Goal: Information Seeking & Learning: Learn about a topic

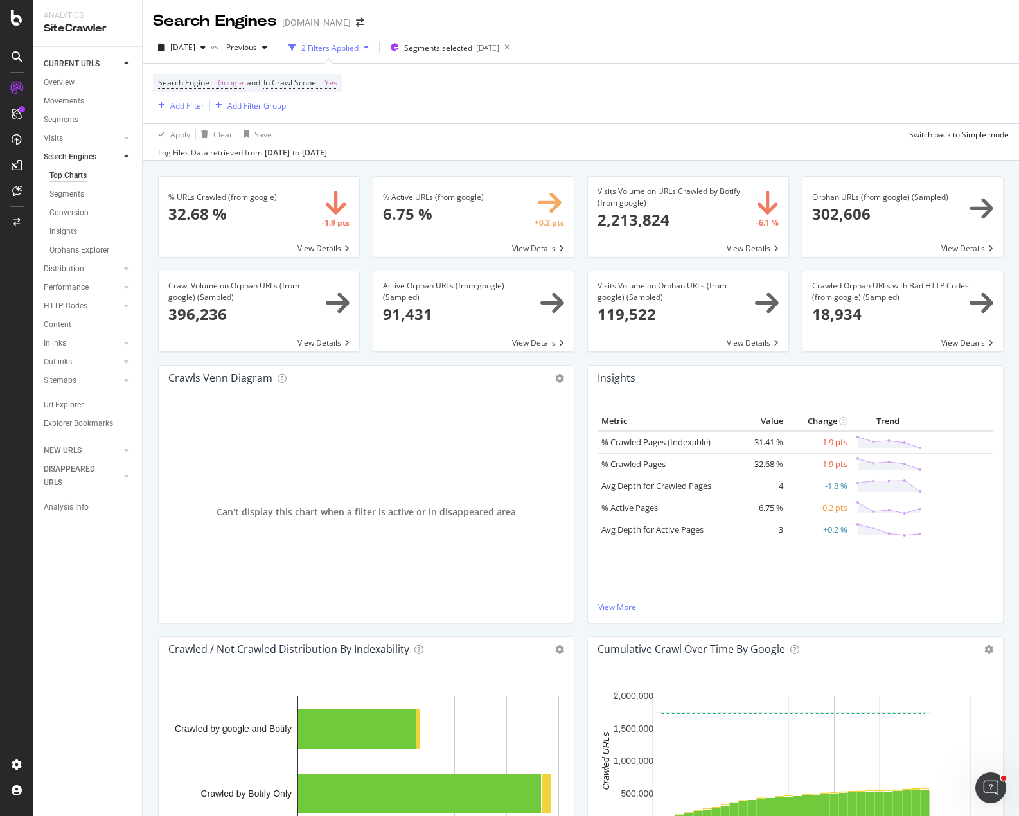
drag, startPoint x: 60, startPoint y: 360, endPoint x: 324, endPoint y: 271, distance: 278.1
click at [60, 360] on div "Outlinks" at bounding box center [58, 361] width 28 height 13
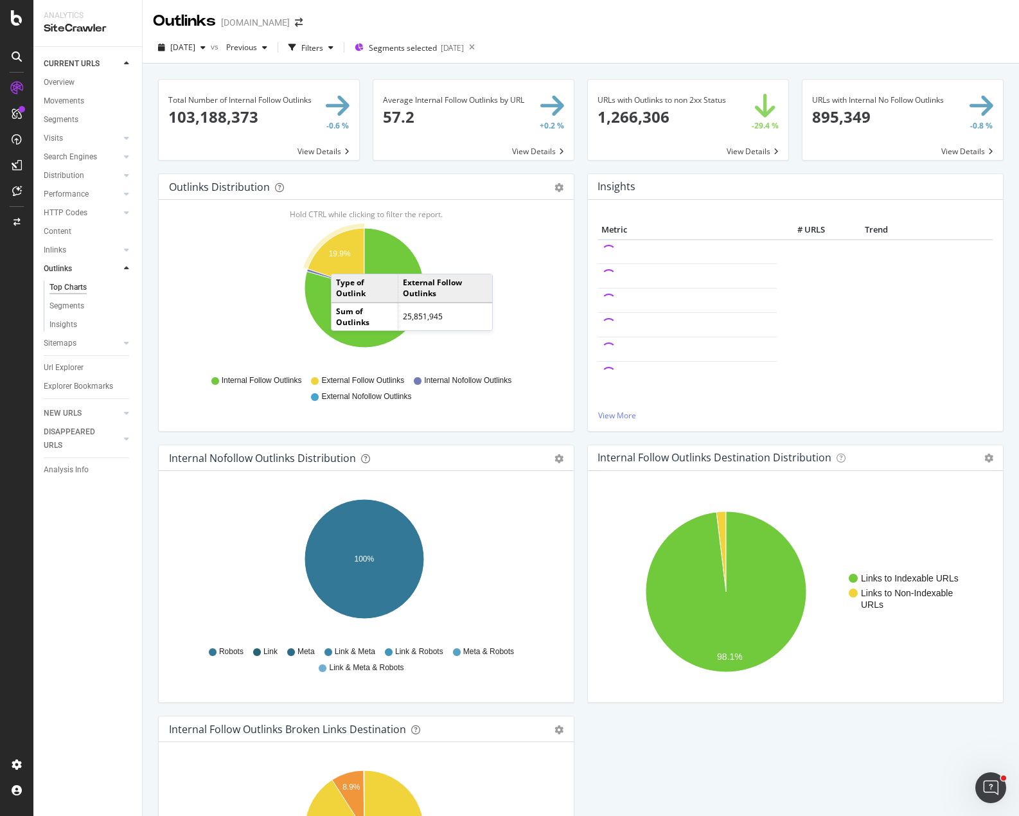
click at [344, 261] on icon "A chart." at bounding box center [336, 258] width 57 height 60
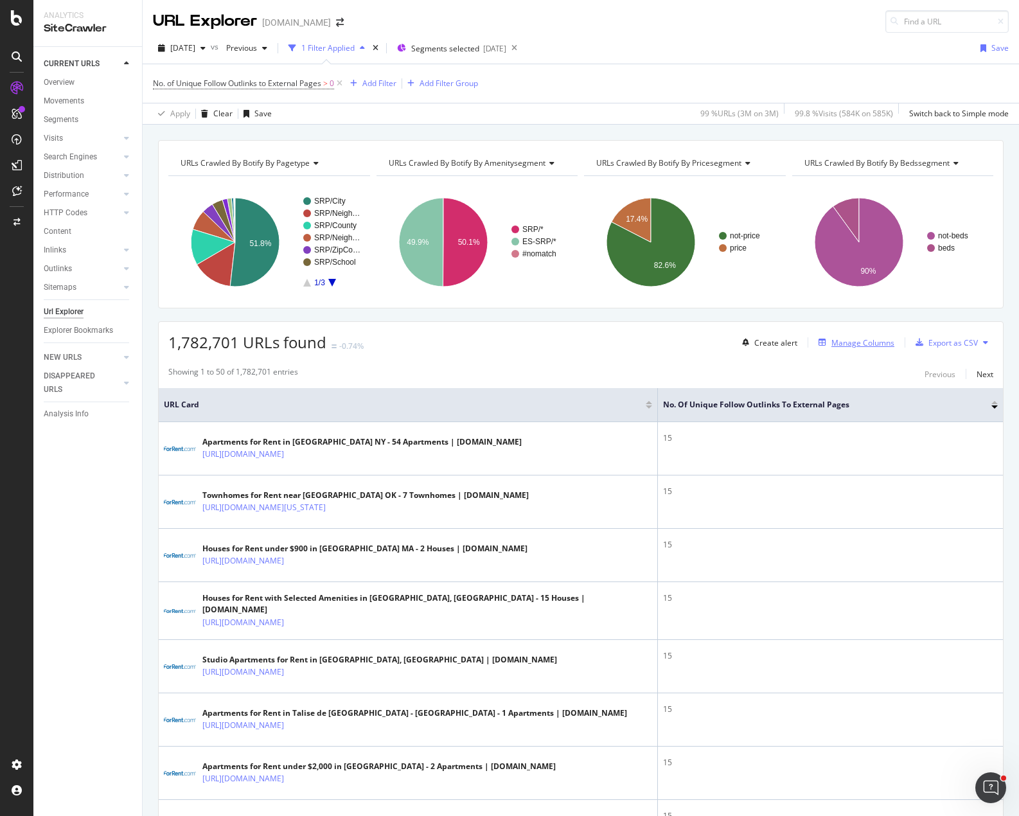
click at [818, 346] on icon "button" at bounding box center [822, 343] width 8 height 8
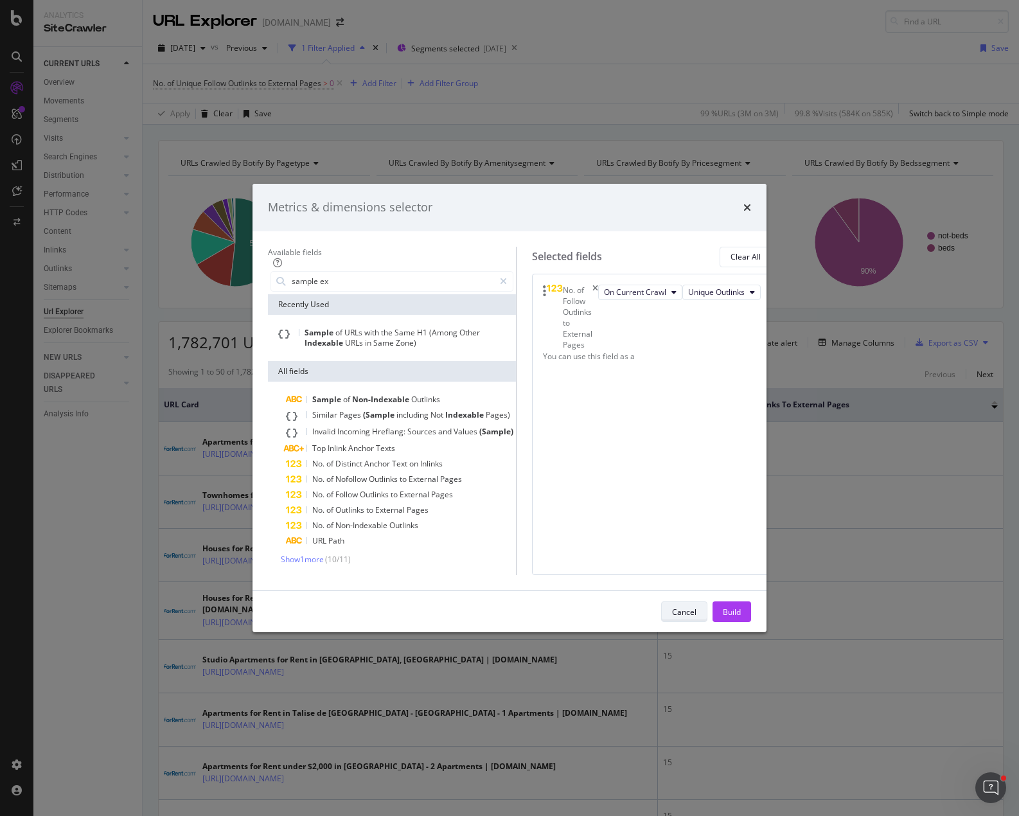
type input "sample ex"
click at [696, 617] on div "Cancel" at bounding box center [684, 611] width 24 height 11
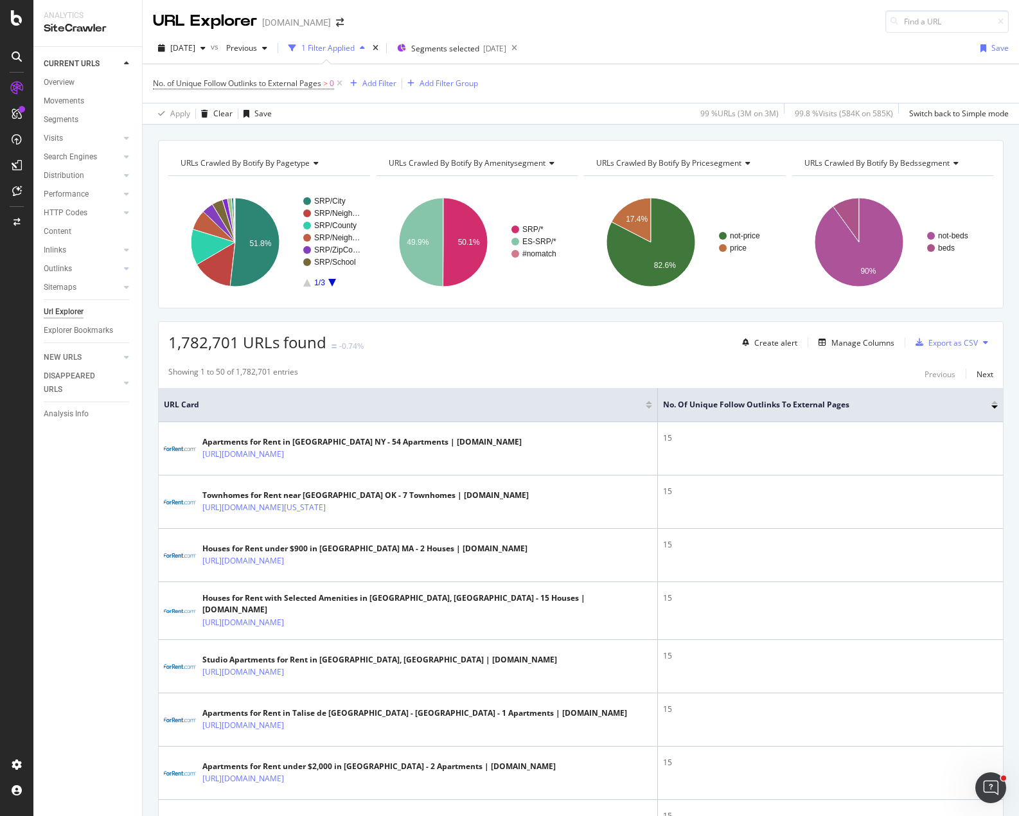
click at [479, 48] on span "Segments selected" at bounding box center [445, 48] width 68 height 11
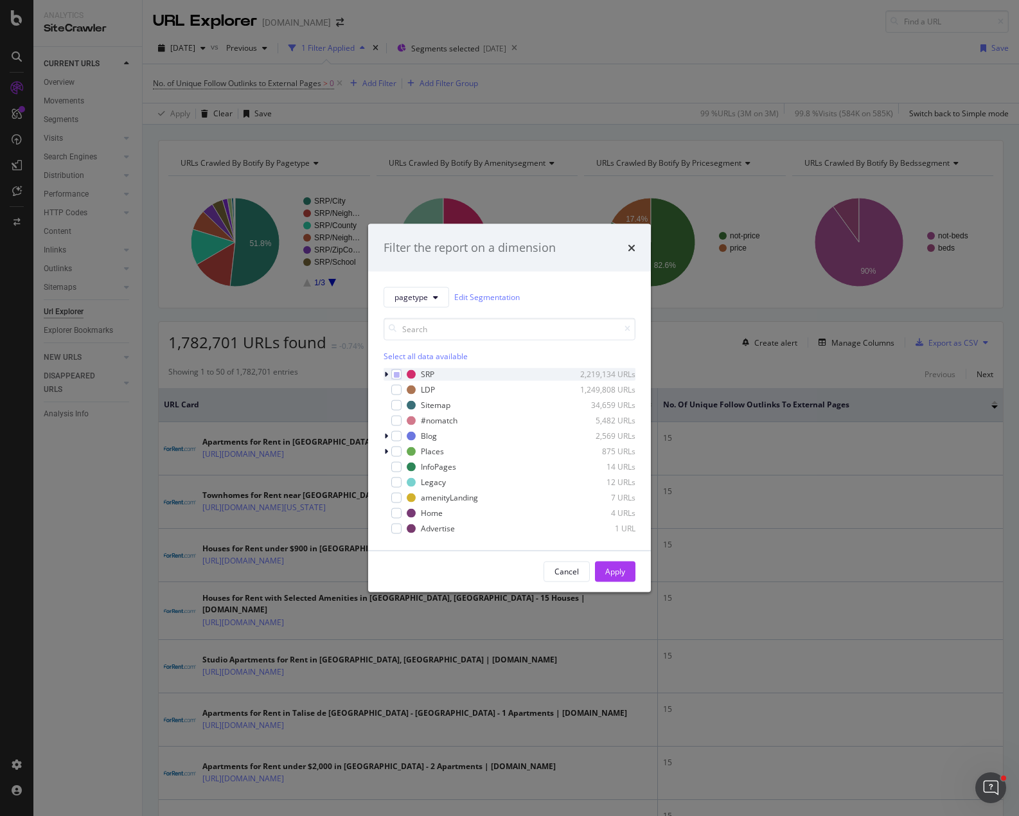
click at [387, 371] on icon "modal" at bounding box center [386, 374] width 4 height 8
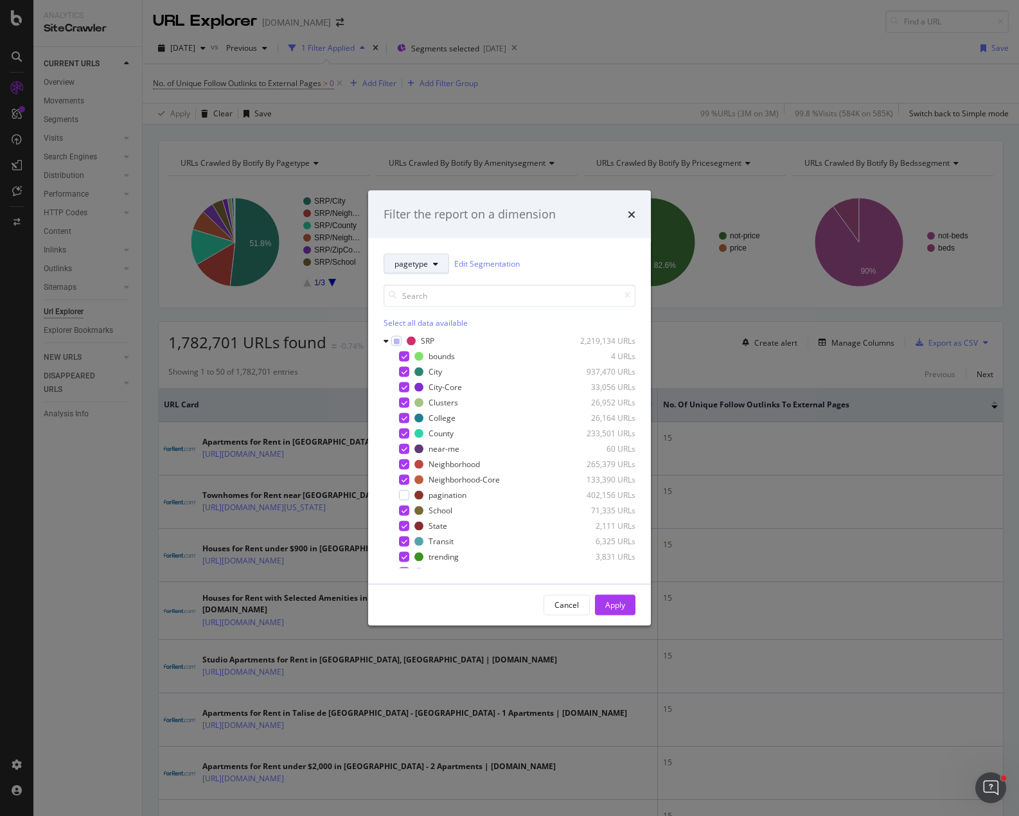
click at [424, 260] on span "pagetype" at bounding box center [410, 263] width 33 height 11
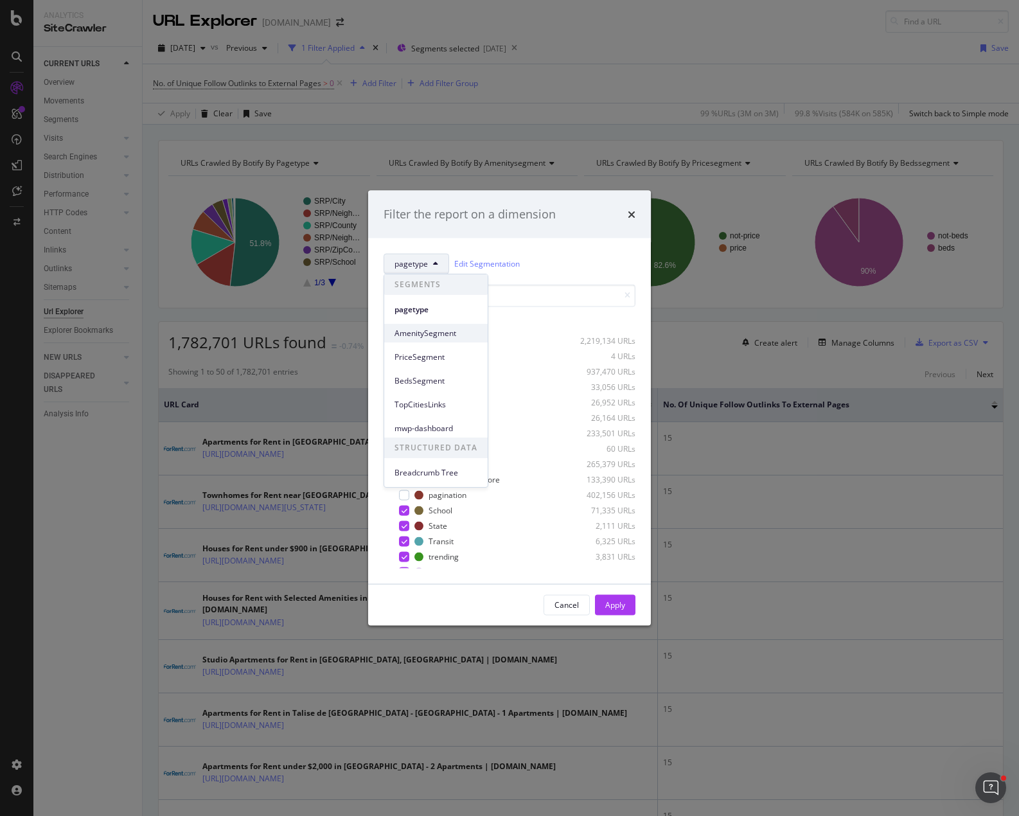
click at [431, 334] on span "AmenitySegment" at bounding box center [435, 334] width 83 height 12
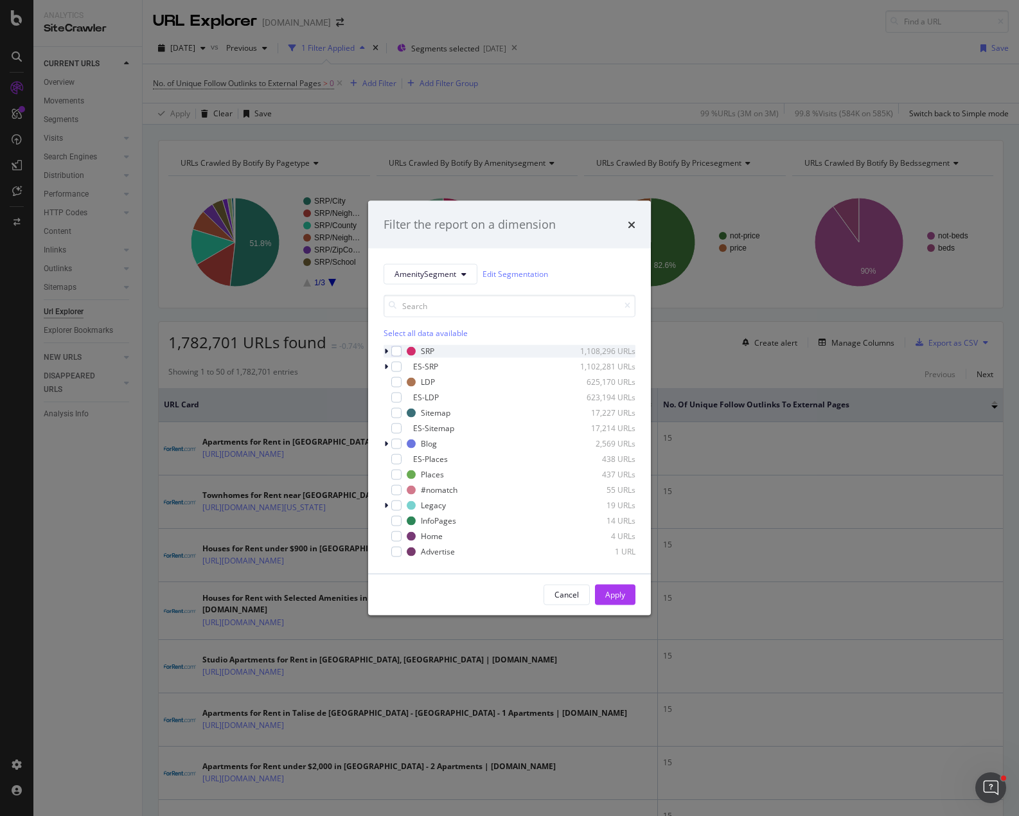
click at [384, 351] on icon "modal" at bounding box center [386, 351] width 4 height 8
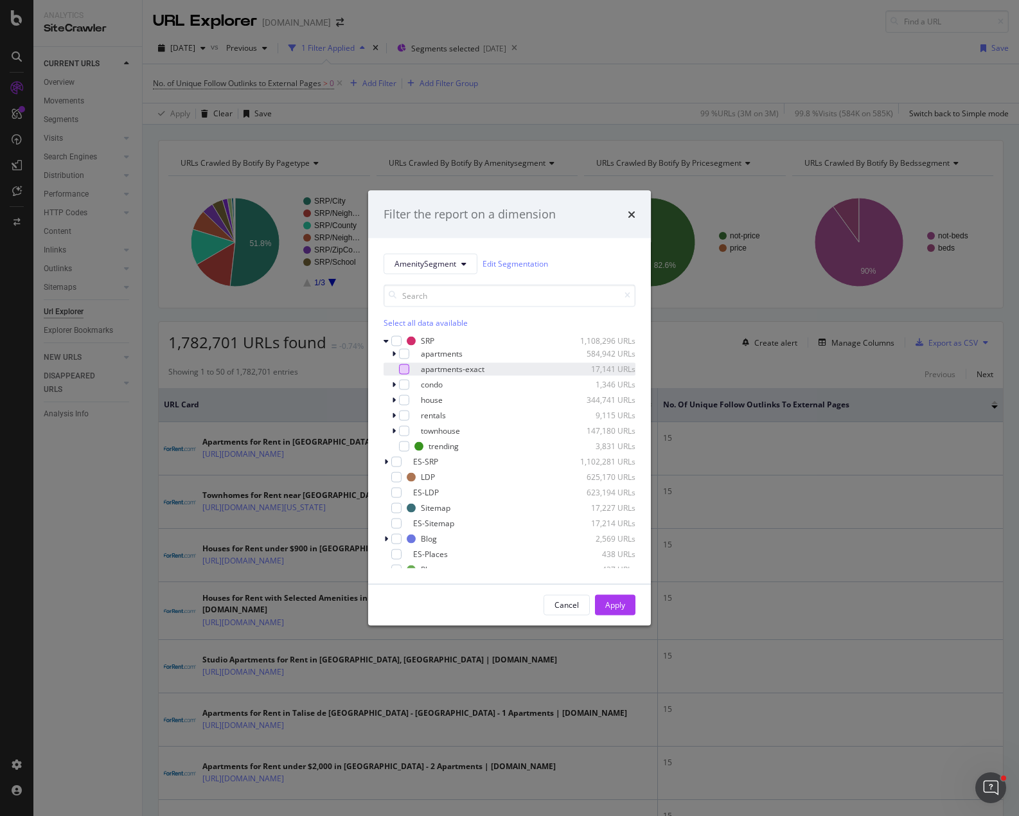
click at [404, 371] on div "modal" at bounding box center [404, 369] width 10 height 10
drag, startPoint x: 612, startPoint y: 604, endPoint x: 608, endPoint y: 586, distance: 17.9
click at [613, 604] on div "Apply" at bounding box center [615, 604] width 20 height 11
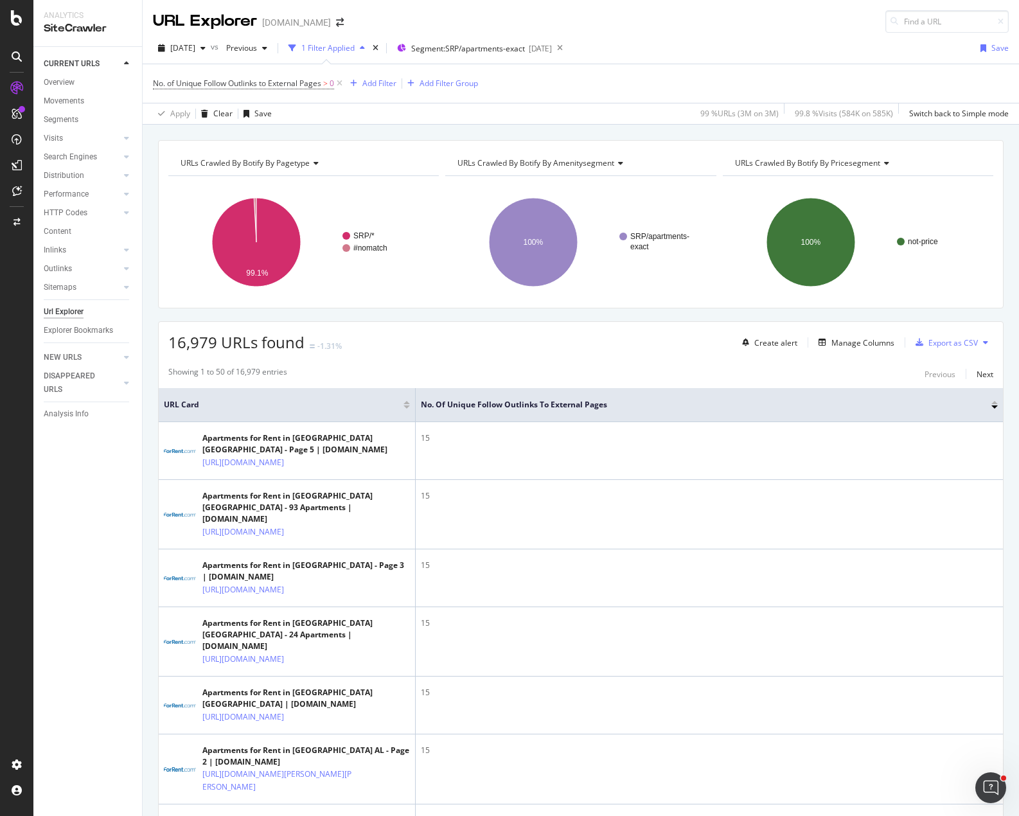
drag, startPoint x: 58, startPoint y: 78, endPoint x: 225, endPoint y: 100, distance: 167.8
click at [58, 78] on div "Overview" at bounding box center [59, 82] width 31 height 13
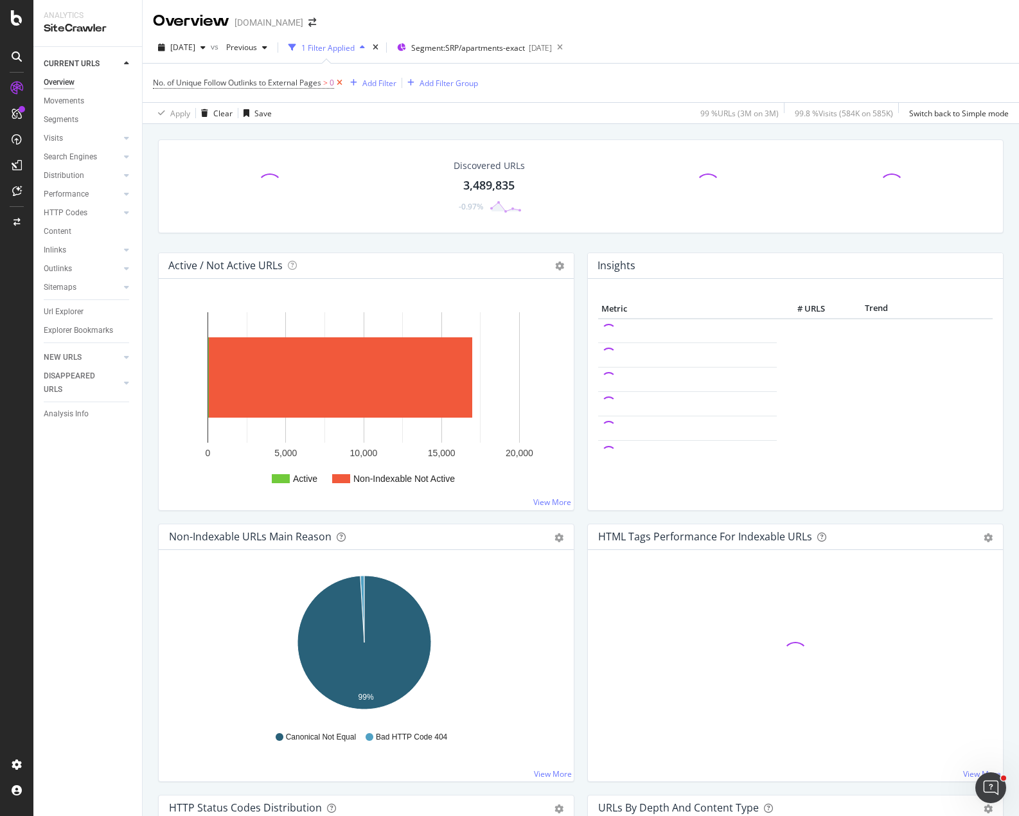
click at [341, 82] on icon at bounding box center [339, 82] width 11 height 13
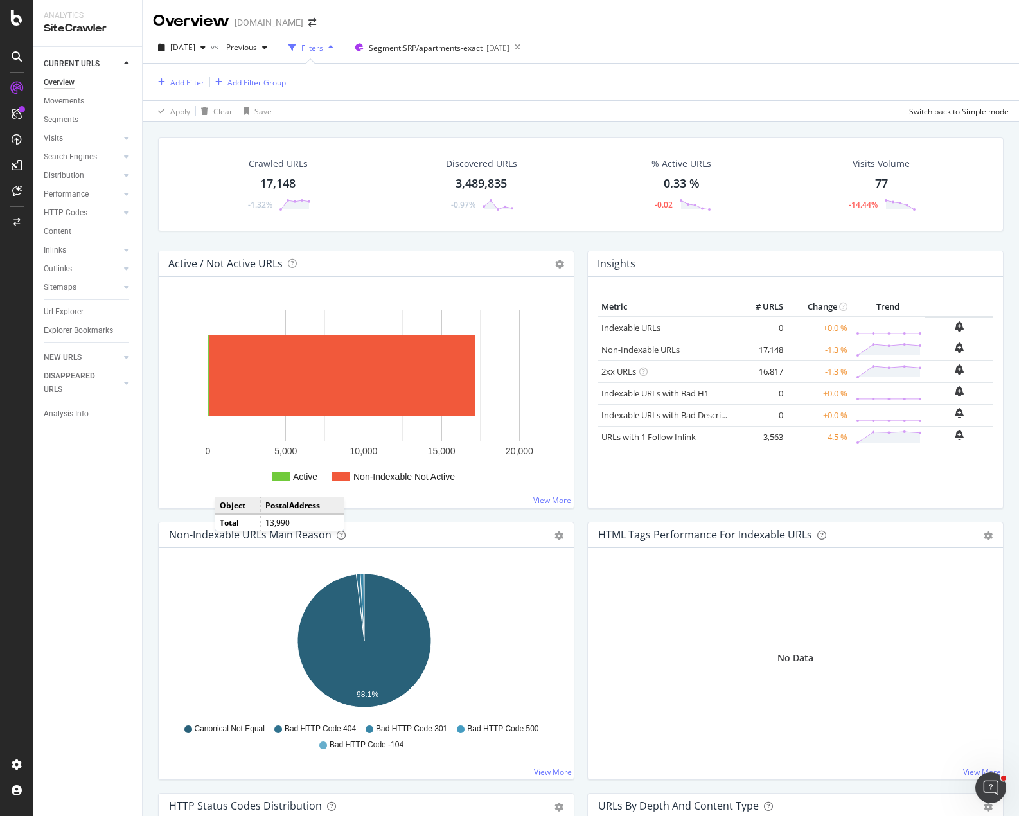
drag, startPoint x: 211, startPoint y: 239, endPoint x: 202, endPoint y: 240, distance: 9.7
click at [211, 239] on div "Crawled URLs 17,148 -1.32% Discovered URLs 3,489,835 -0.97% % Active URLs 0.33 …" at bounding box center [581, 193] width 858 height 113
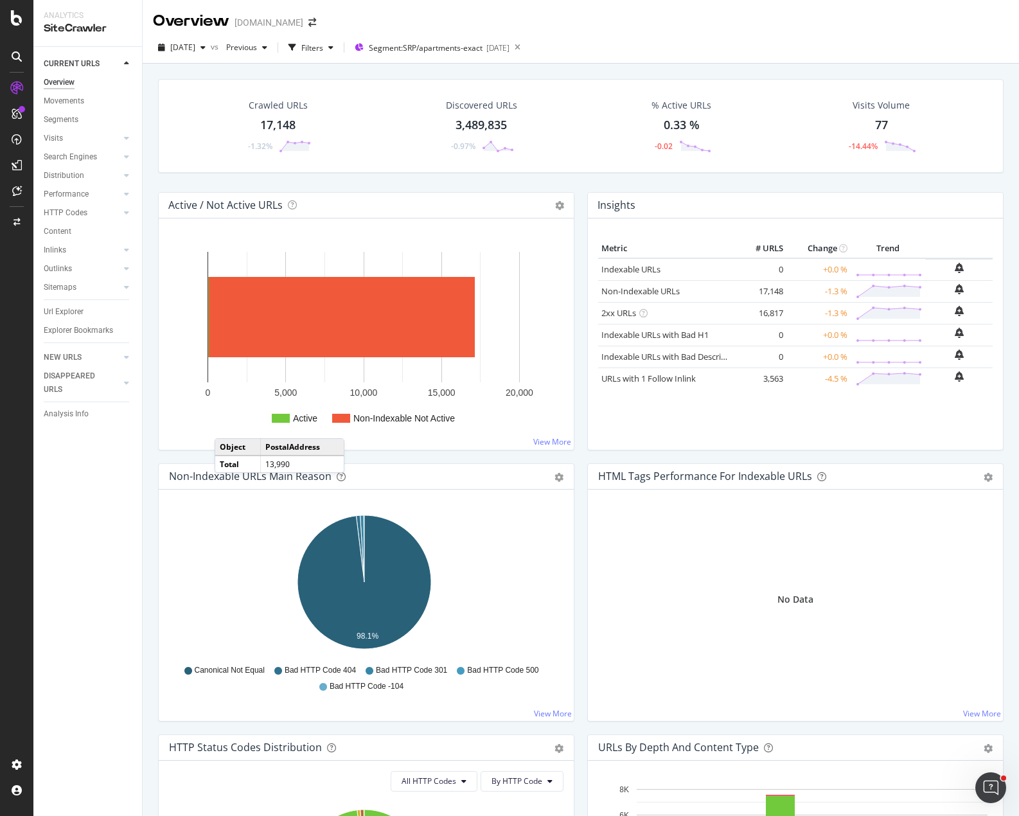
click at [148, 200] on div "Crawled URLs 17,148 -1.32% Discovered URLs 3,489,835 -0.97% % Active URLs 0.33 …" at bounding box center [581, 472] width 876 height 816
click at [209, 184] on div "Crawled URLs 17,148 -1.32% Discovered URLs 3,489,835 -0.97% % Active URLs 0.33 …" at bounding box center [581, 135] width 858 height 113
click at [426, 452] on div "Active / Not Active URLs Chart (by Value) Chart (by Percentage) Table Expand Ex…" at bounding box center [366, 327] width 429 height 271
click at [195, 49] on span "[DATE]" at bounding box center [182, 47] width 25 height 11
click at [227, 161] on div "[DATE]" at bounding box center [206, 165] width 69 height 12
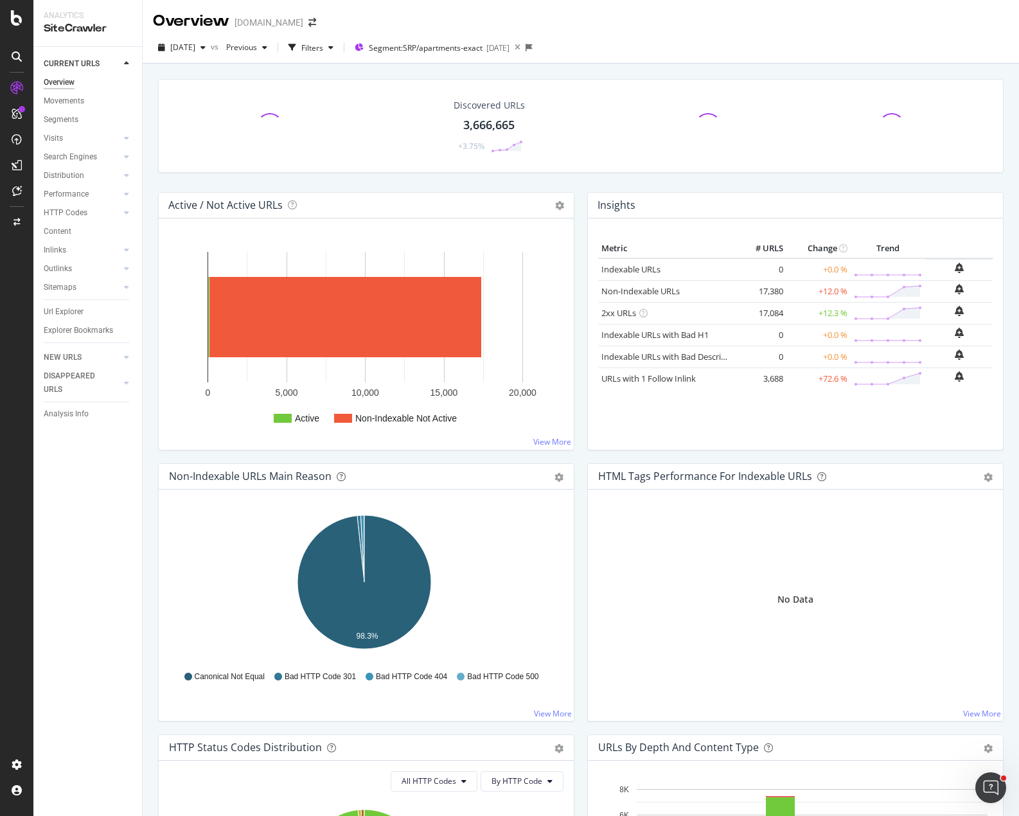
click at [390, 182] on div "Discovered URLs 3,666,665 +3.75%" at bounding box center [581, 135] width 858 height 113
drag, startPoint x: 60, startPoint y: 265, endPoint x: 218, endPoint y: 258, distance: 157.5
click at [60, 265] on div "Outlinks" at bounding box center [58, 268] width 28 height 13
click at [554, 182] on div "Crawled URLs 17,380 +11.99% Discovered URLs 3,666,665 +3.75% % Active URLs 0.43…" at bounding box center [581, 135] width 858 height 113
click at [577, 181] on div "Crawled URLs 17,380 +11.99% Discovered URLs 3,666,665 +3.75% % Active URLs 0.43…" at bounding box center [581, 135] width 858 height 113
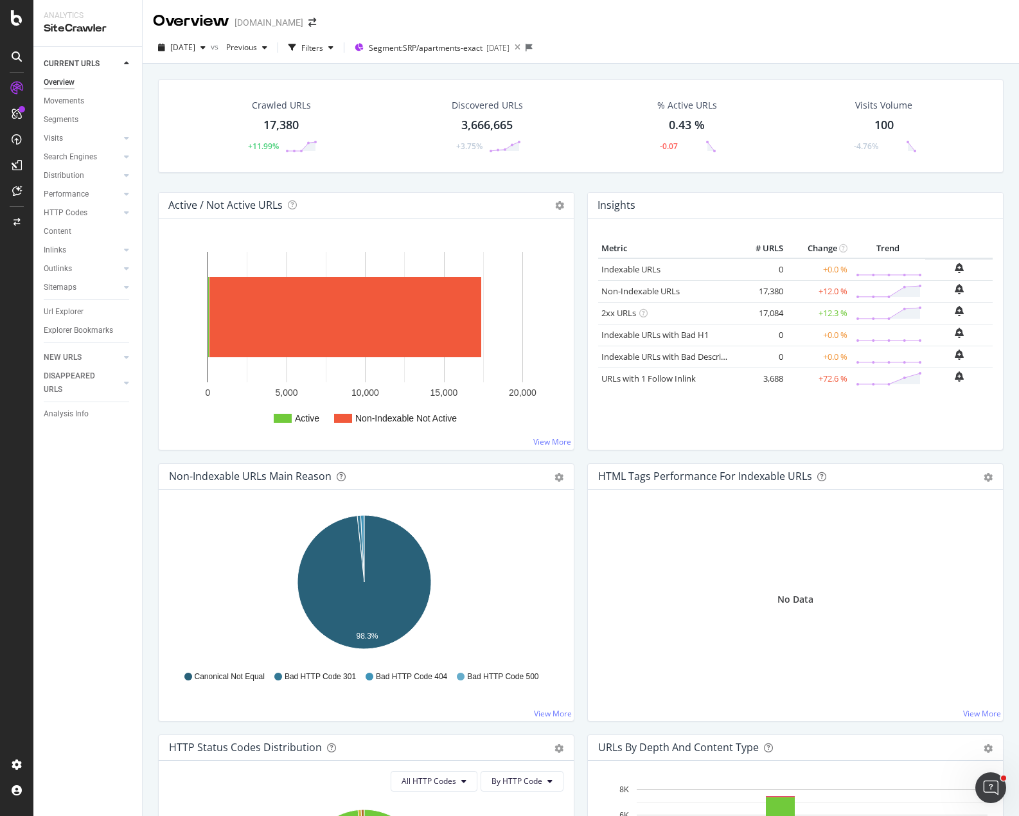
click at [674, 23] on div "Overview [DOMAIN_NAME]" at bounding box center [581, 16] width 876 height 32
click at [531, 17] on div "Overview [DOMAIN_NAME]" at bounding box center [581, 16] width 876 height 32
click at [152, 132] on div "Crawled URLs 17,380 +11.99% Discovered URLs 3,666,665 +3.75% % Active URLs 0.43…" at bounding box center [581, 135] width 858 height 113
click at [145, 180] on div "Crawled URLs 17,380 +11.99% Discovered URLs 3,666,665 +3.75% % Active URLs 0.43…" at bounding box center [581, 472] width 876 height 816
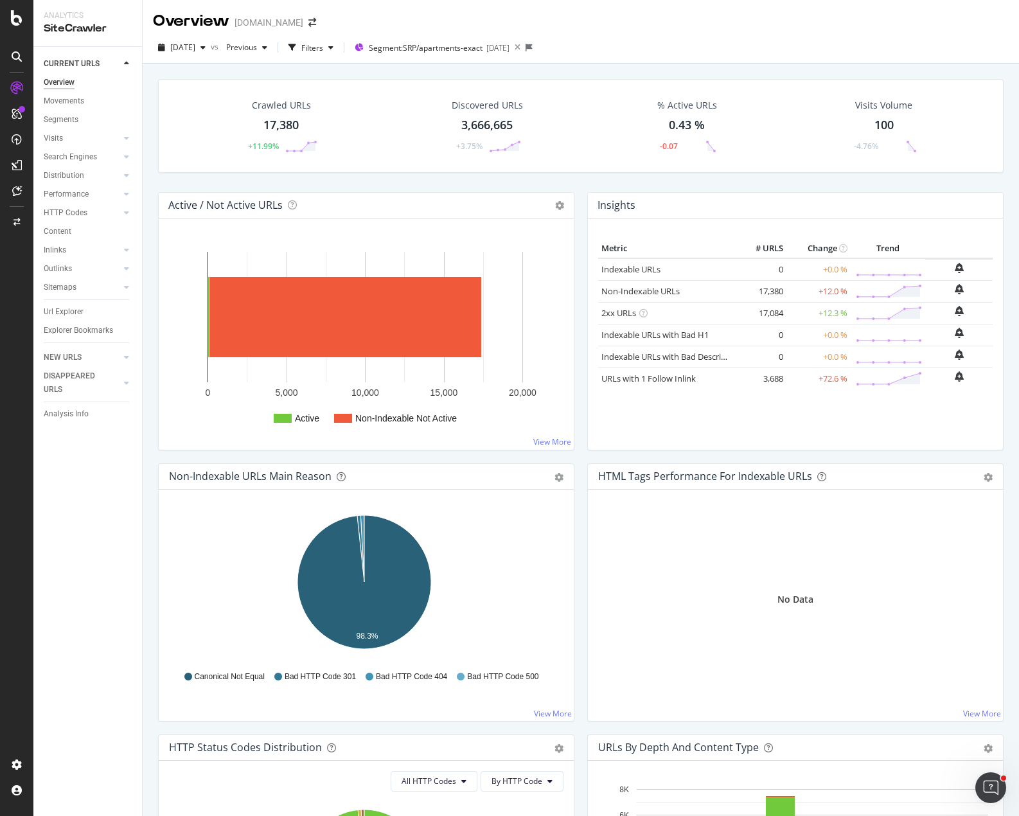
click at [525, 45] on icon at bounding box center [517, 48] width 16 height 18
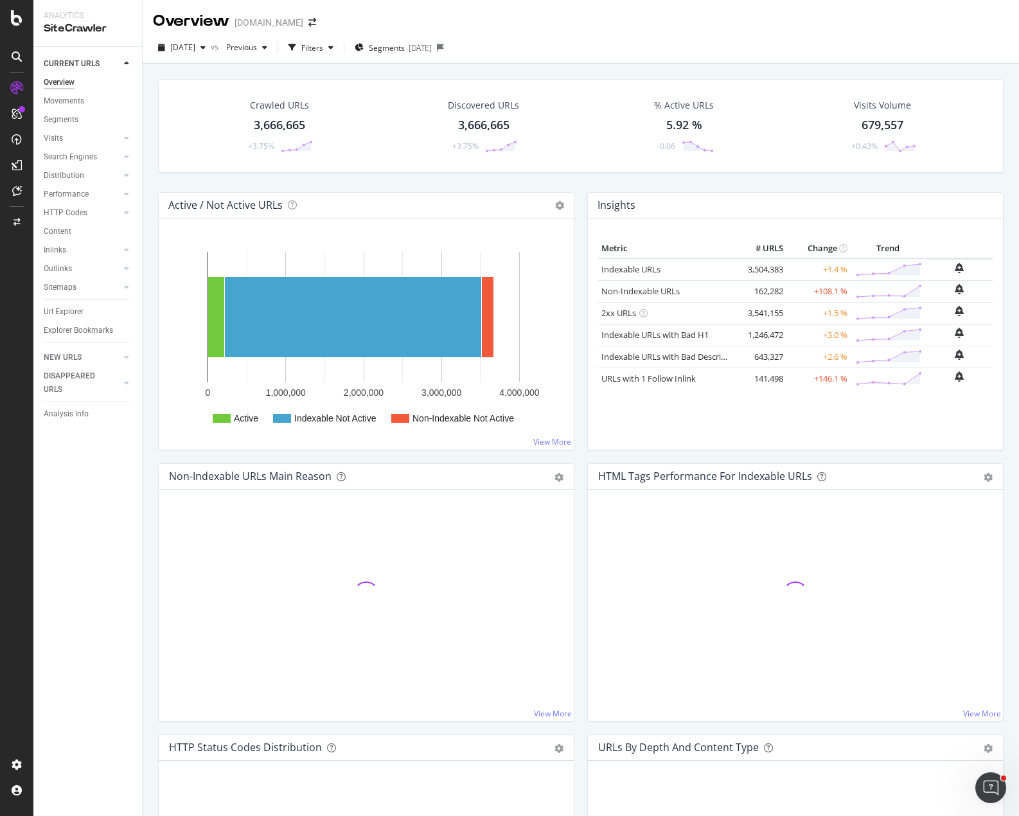
click at [569, 180] on div "Crawled URLs 3,666,665 +3.75% Discovered URLs 3,666,665 +3.75% % Active URLs 5.…" at bounding box center [581, 135] width 858 height 113
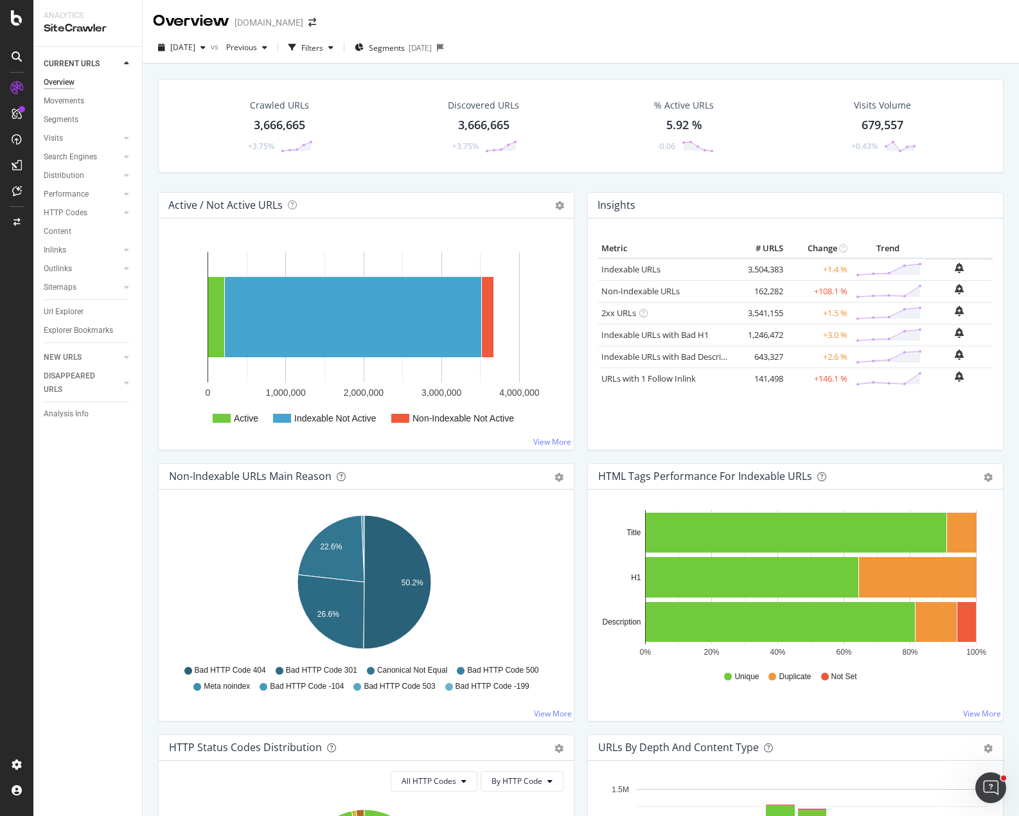
click at [576, 186] on div "Crawled URLs 3,666,665 +3.75% Discovered URLs 3,666,665 +3.75% % Active URLs 5.…" at bounding box center [581, 135] width 858 height 113
click at [606, 33] on div "[DATE] vs Previous Filters Segments [DATE]" at bounding box center [581, 47] width 876 height 31
click at [917, 182] on div "Crawled URLs 3,666,665 +3.75% Discovered URLs 3,666,665 +3.75% % Active URLs 5.…" at bounding box center [581, 135] width 858 height 113
click at [882, 182] on div "Crawled URLs 3,666,665 +3.75% Discovered URLs 3,666,665 +3.75% % Active URLs 5.…" at bounding box center [581, 135] width 858 height 113
click at [845, 181] on div "Crawled URLs 3,666,665 +3.75% Discovered URLs 3,666,665 +3.75% % Active URLs 5.…" at bounding box center [581, 135] width 858 height 113
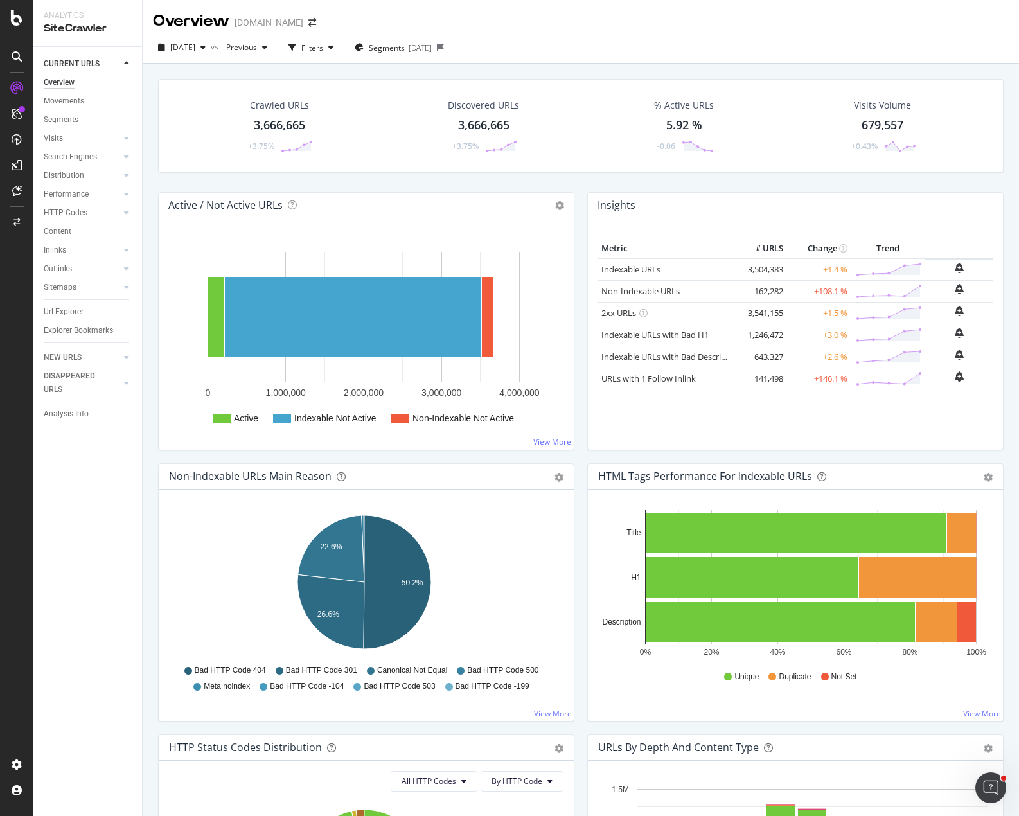
click at [576, 181] on div "Crawled URLs 3,666,665 +3.75% Discovered URLs 3,666,665 +3.75% % Active URLs 5.…" at bounding box center [581, 135] width 858 height 113
click at [576, 187] on div "Crawled URLs 3,666,665 +3.75% Discovered URLs 3,666,665 +3.75% % Active URLs 5.…" at bounding box center [581, 135] width 858 height 113
click at [195, 44] on span "[DATE]" at bounding box center [182, 47] width 25 height 11
click at [394, 69] on div "Crawled URLs 3,666,665 +3.75% Discovered URLs 3,666,665 +3.75% % Active URLs 5.…" at bounding box center [581, 472] width 876 height 816
click at [638, 291] on link "Non-Indexable URLs" at bounding box center [640, 291] width 78 height 12
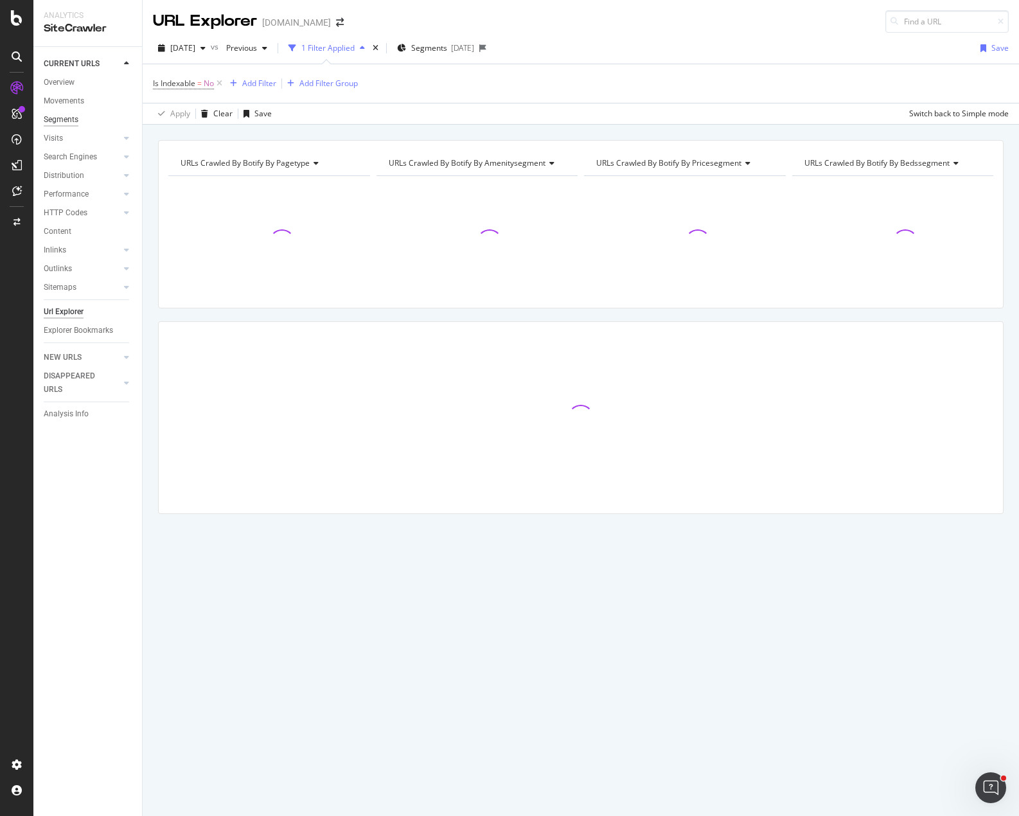
click at [64, 121] on div "Segments" at bounding box center [61, 119] width 35 height 13
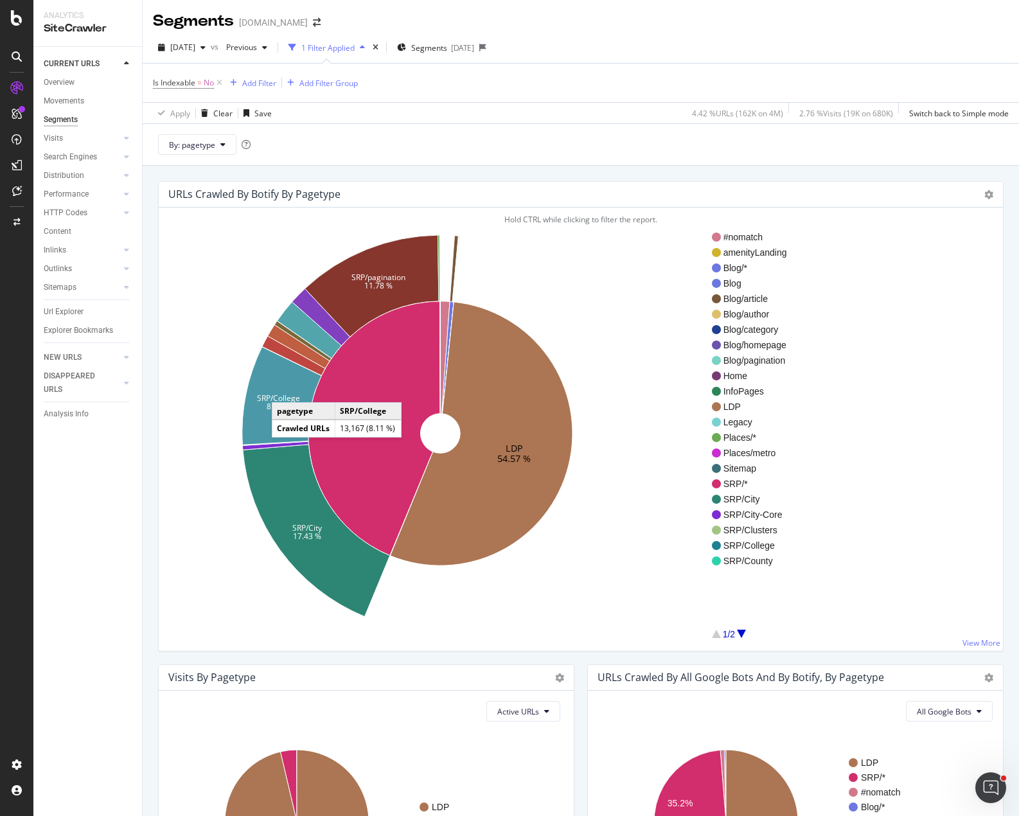
click at [285, 389] on icon at bounding box center [281, 395] width 79 height 98
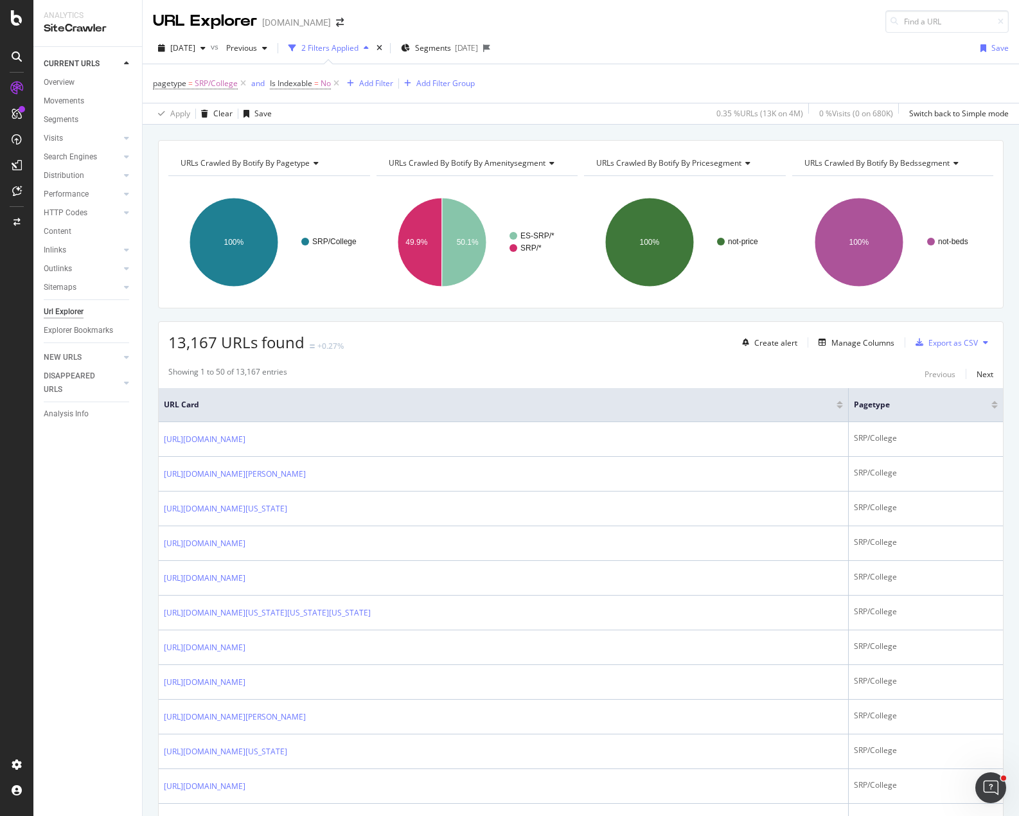
click at [862, 161] on span "URLs Crawled By Botify By bedssegment" at bounding box center [876, 162] width 145 height 11
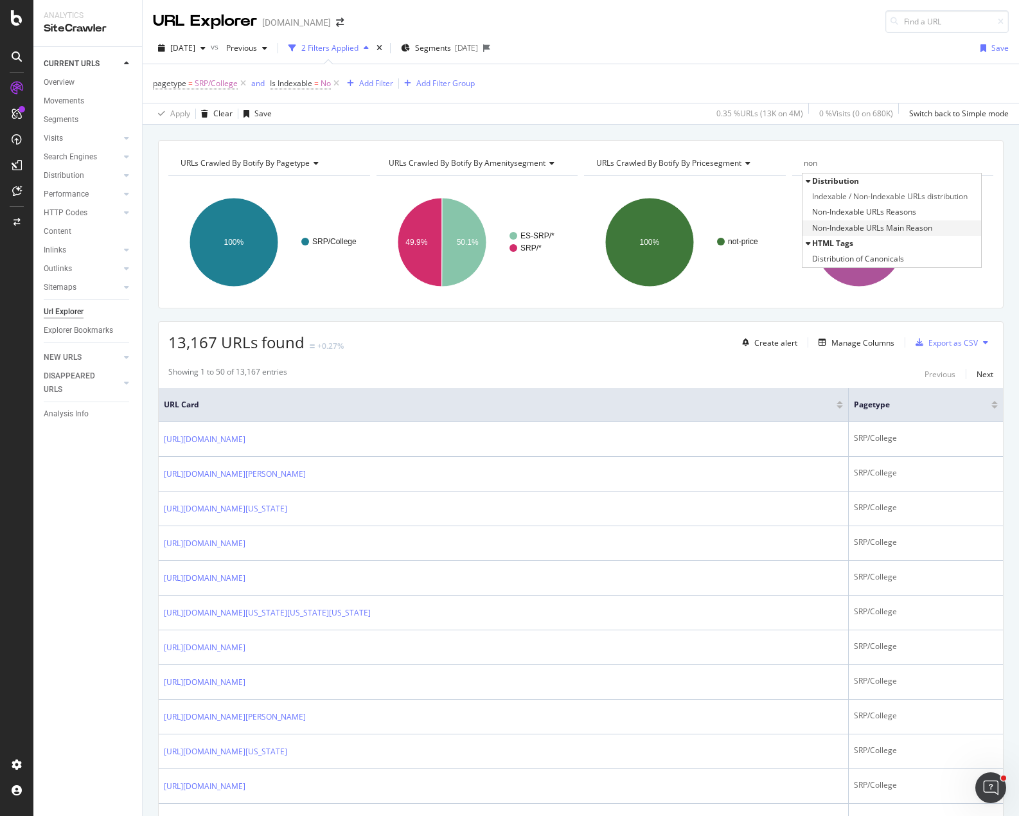
type input "non"
click at [911, 225] on span "Non-Indexable URLs Main Reason" at bounding box center [872, 228] width 120 height 13
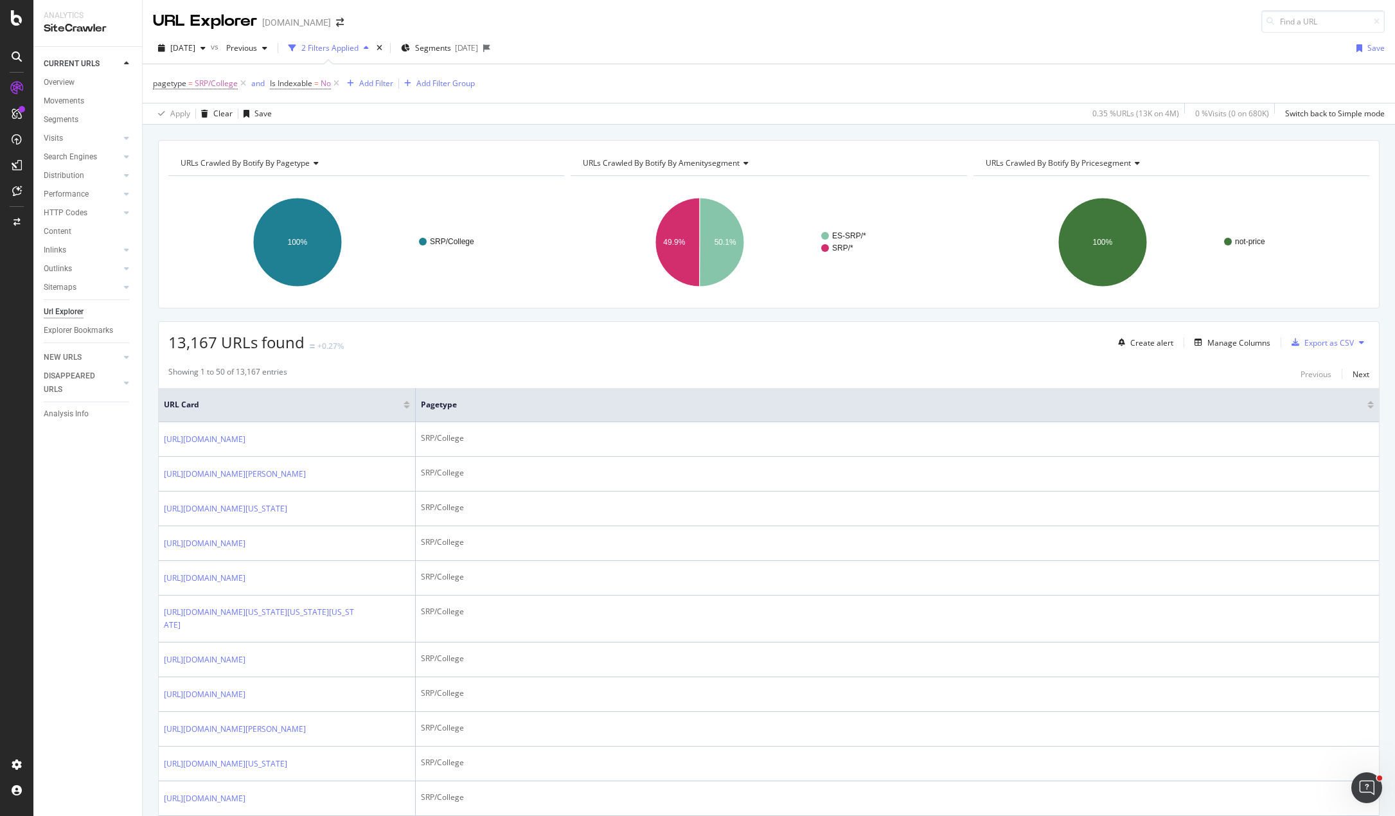
click at [1018, 163] on span "URLs Crawled By Botify By pricesegment" at bounding box center [1057, 162] width 145 height 11
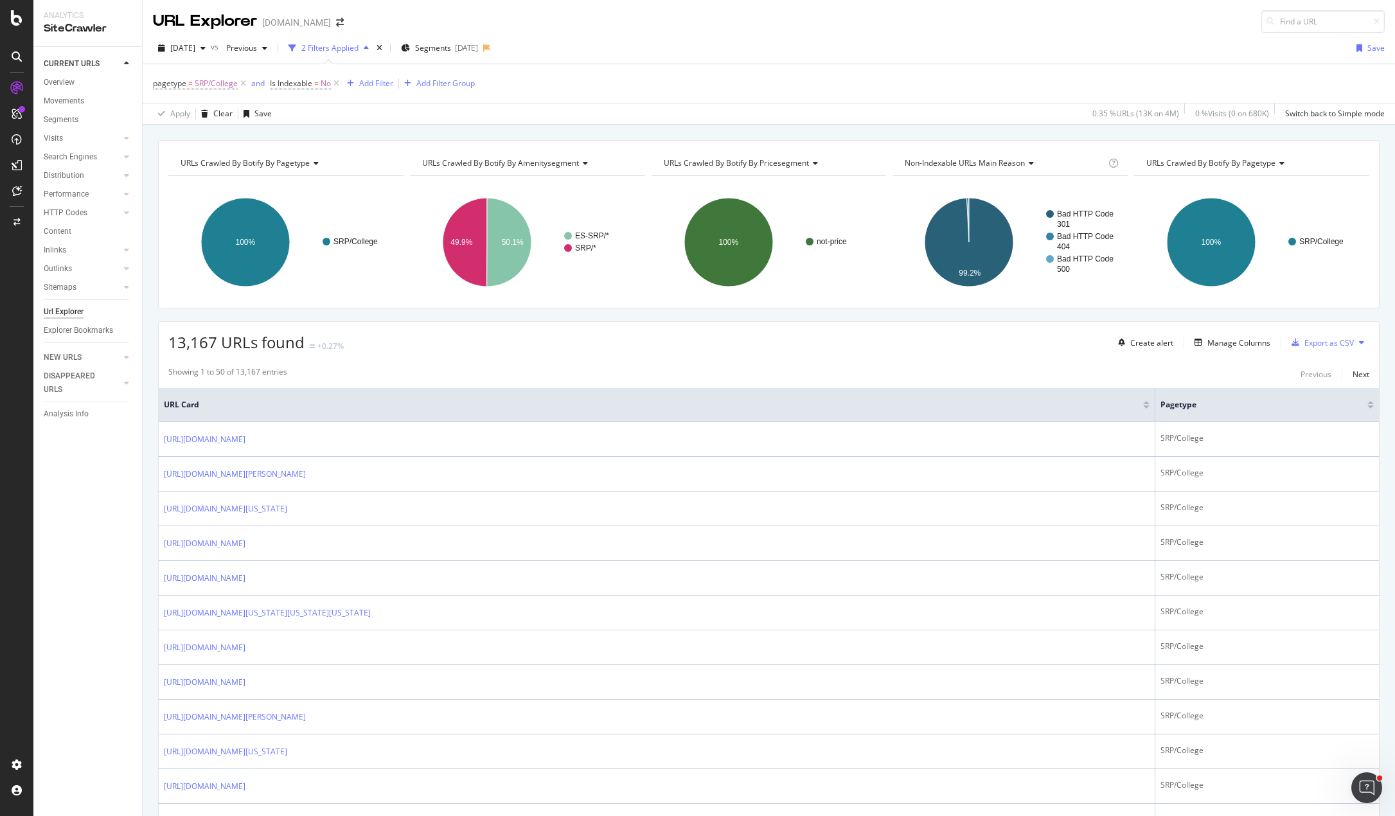
drag, startPoint x: 843, startPoint y: 176, endPoint x: 681, endPoint y: 129, distance: 168.5
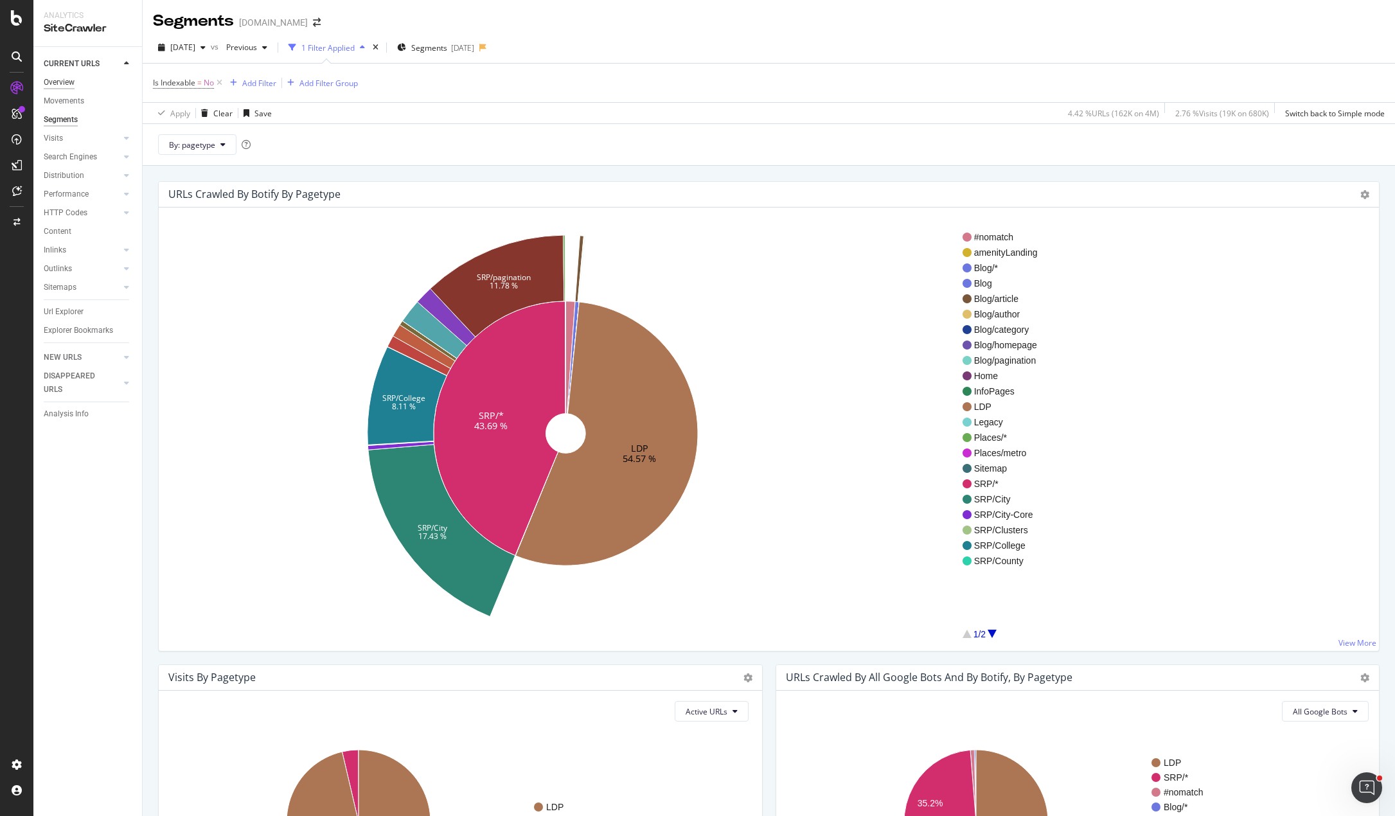
click at [61, 84] on div "Overview" at bounding box center [59, 82] width 31 height 13
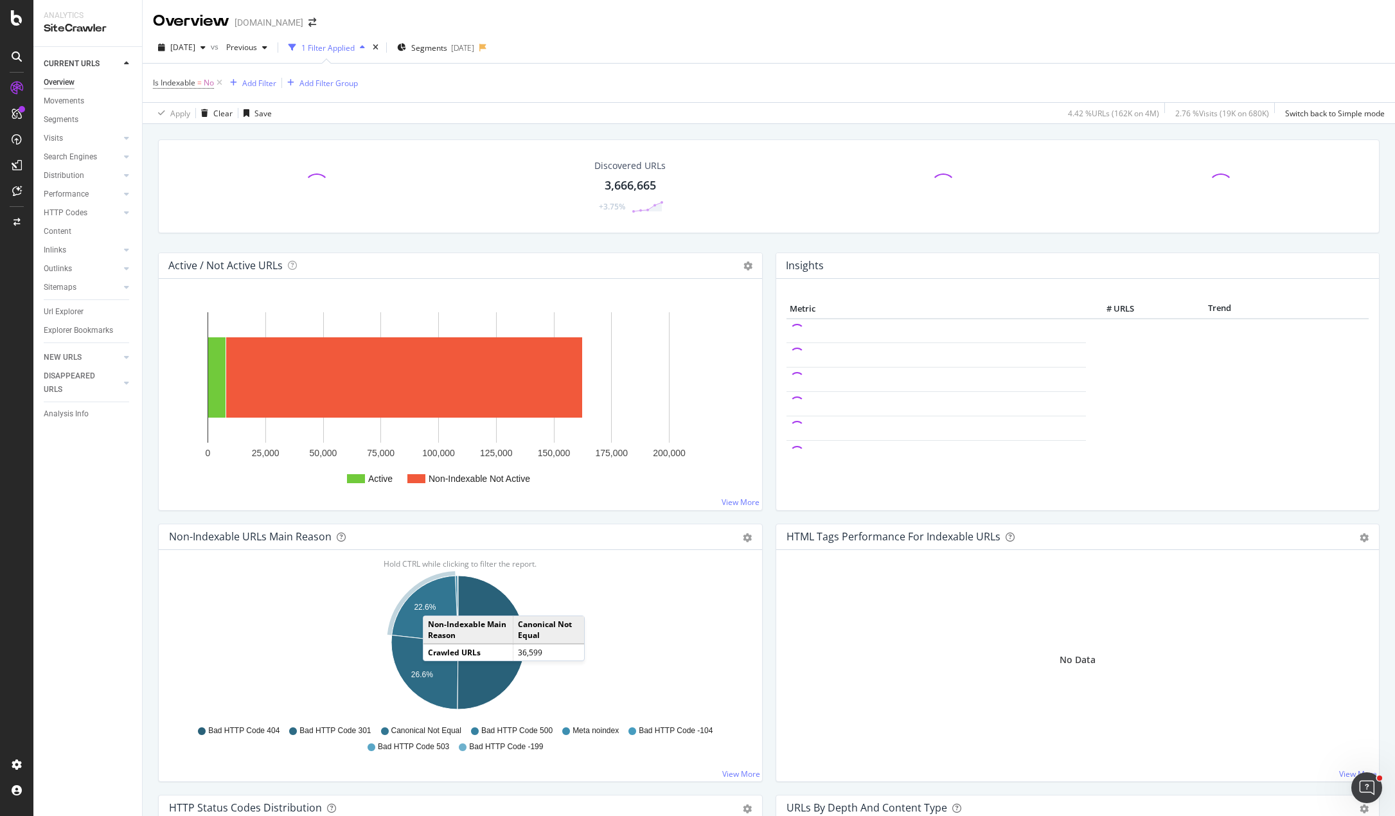
click at [436, 603] on text "22.6%" at bounding box center [425, 607] width 22 height 9
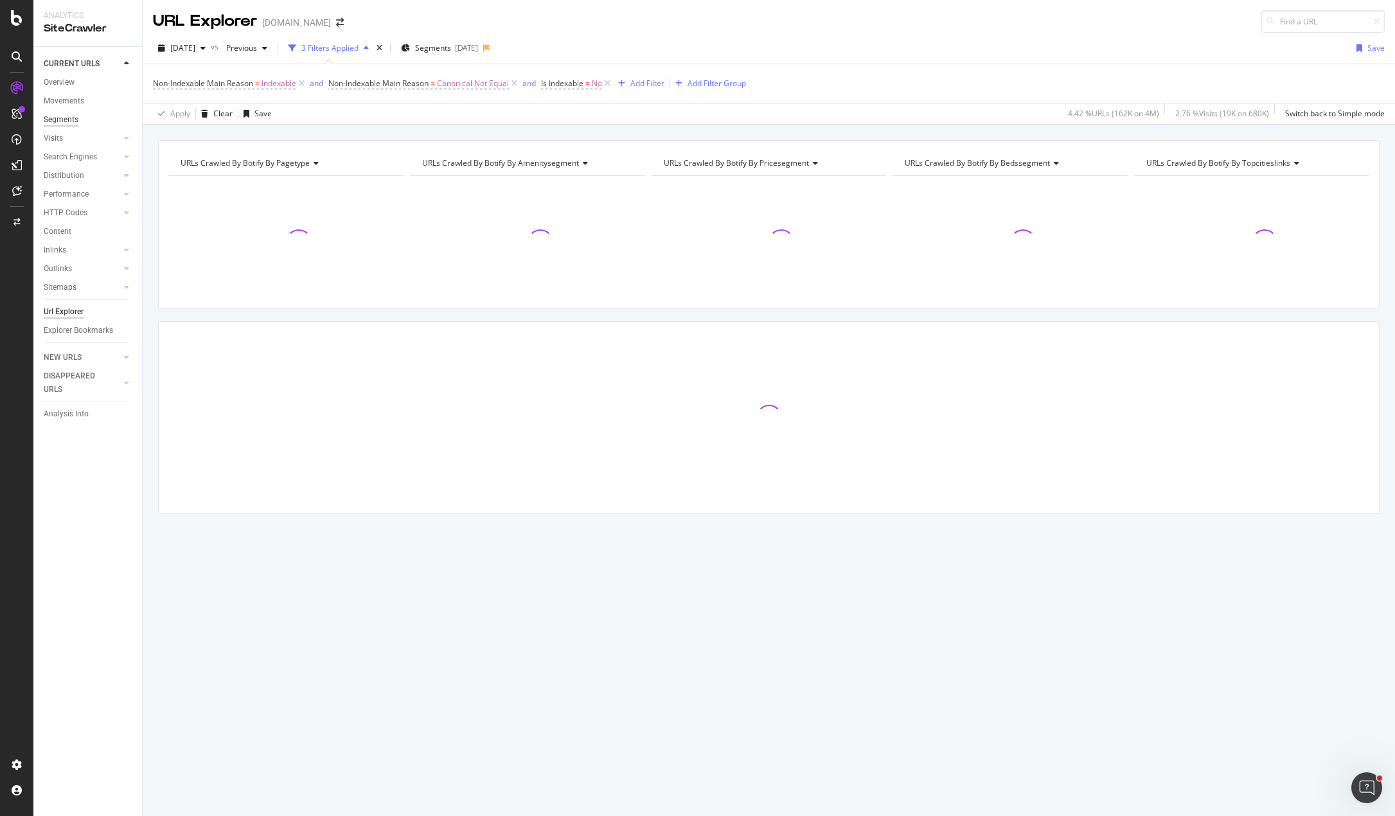
click at [67, 121] on div "Segments" at bounding box center [61, 119] width 35 height 13
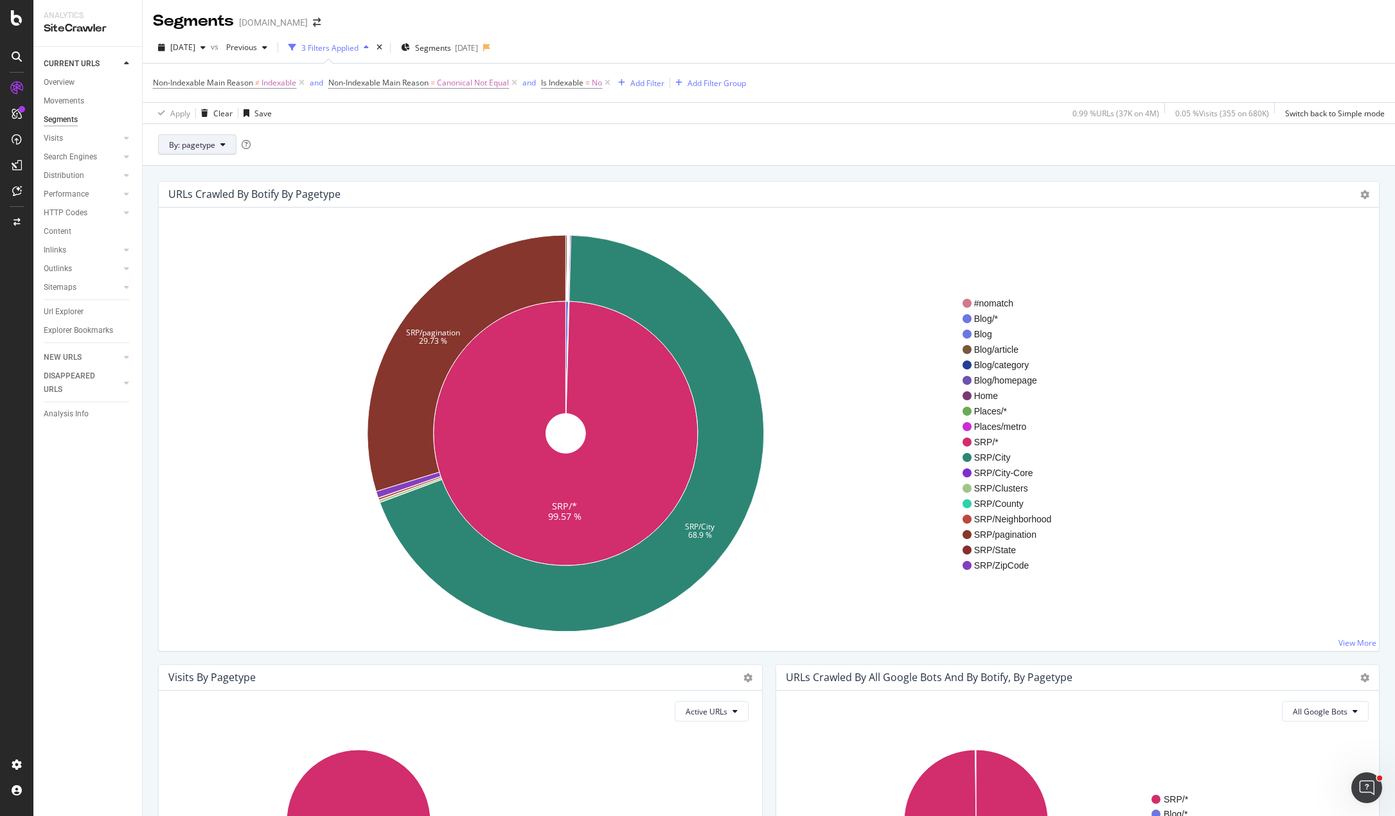
click at [200, 139] on span "By: pagetype" at bounding box center [192, 144] width 46 height 11
click at [227, 214] on span "amenitysegment" at bounding box center [238, 215] width 139 height 12
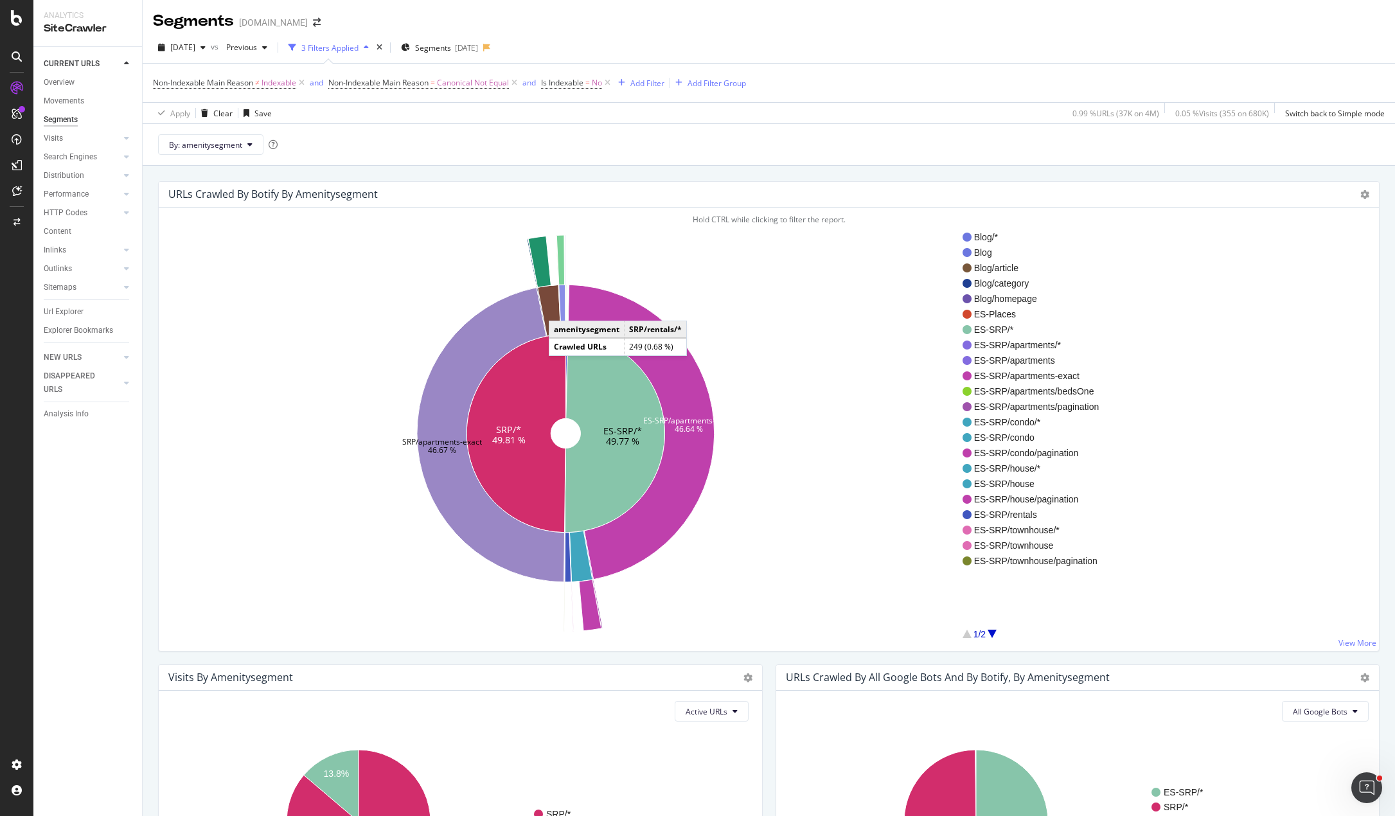
click at [561, 308] on icon at bounding box center [562, 309] width 6 height 49
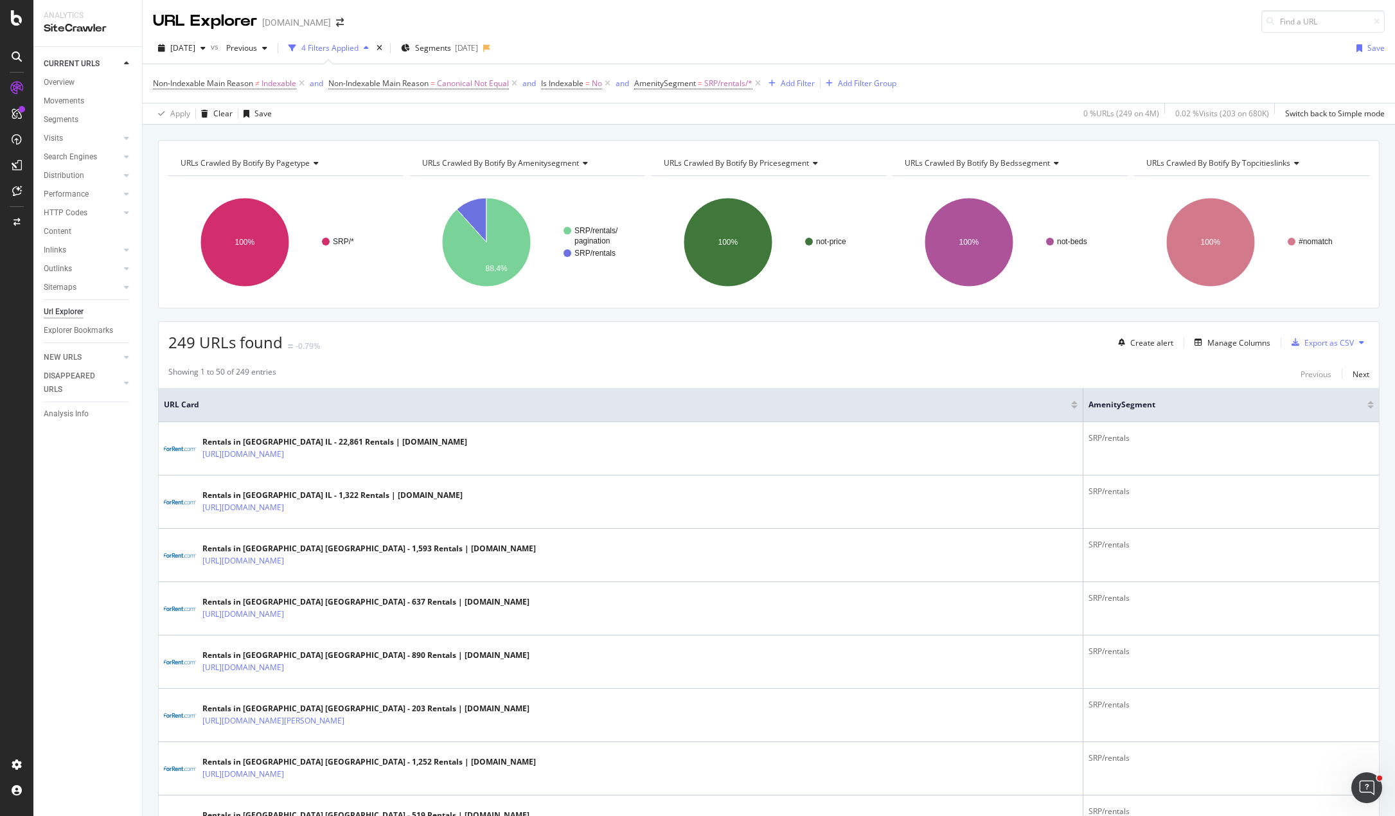
click at [1230, 346] on div "Manage Columns" at bounding box center [1238, 342] width 63 height 11
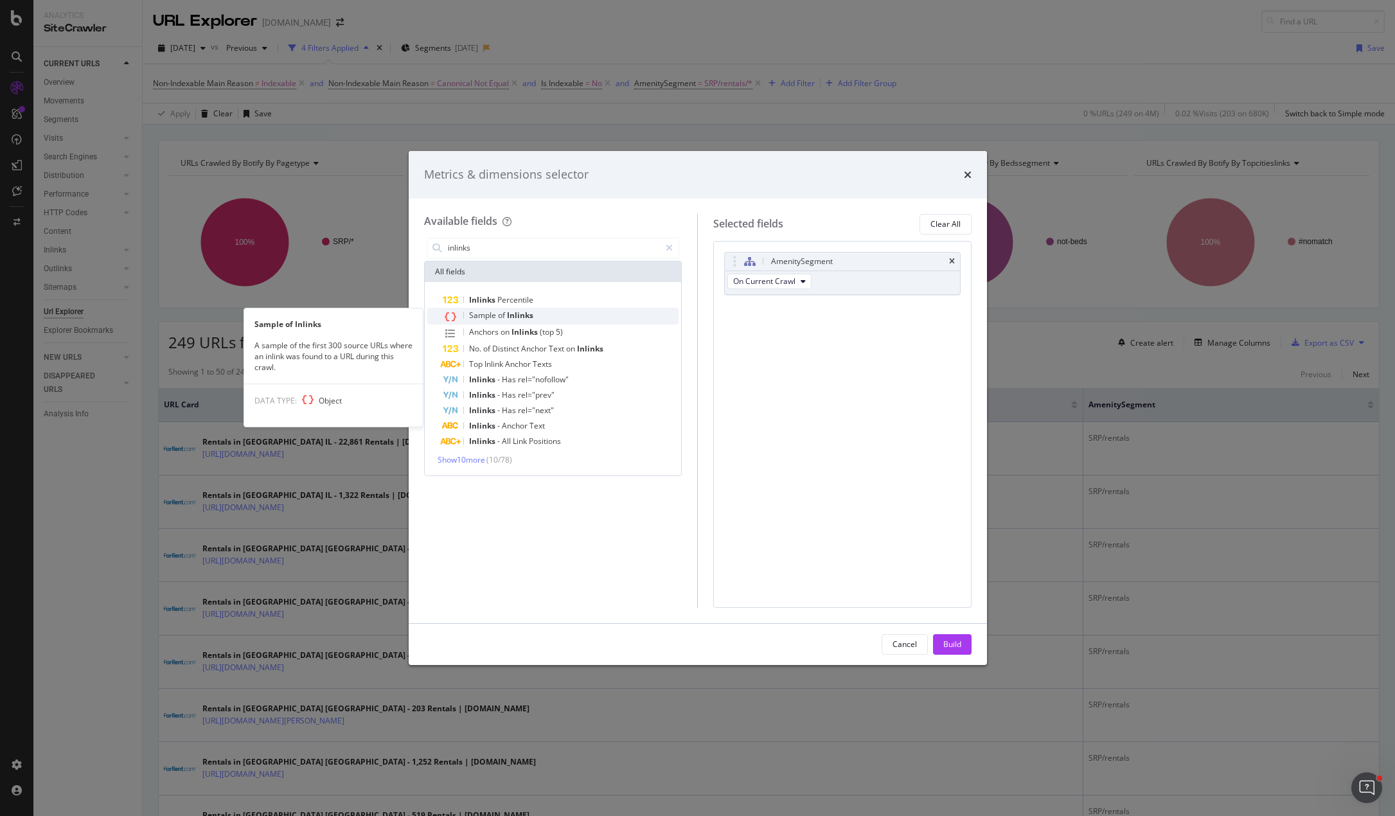
type input "inlinks"
click at [576, 312] on div "Sample of Inlinks" at bounding box center [561, 316] width 236 height 17
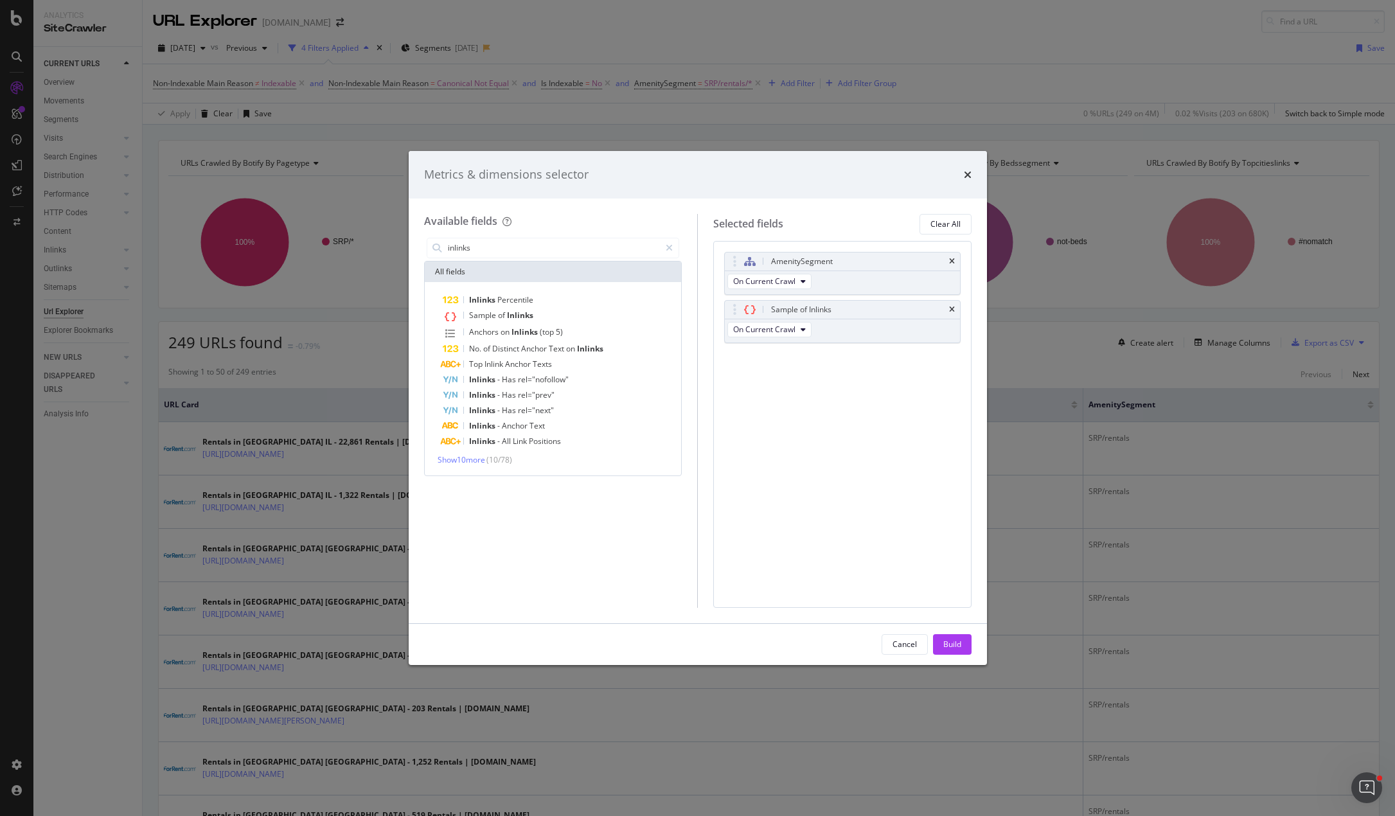
drag, startPoint x: 953, startPoint y: 643, endPoint x: 961, endPoint y: 572, distance: 71.2
click at [953, 643] on div "Build" at bounding box center [952, 644] width 18 height 11
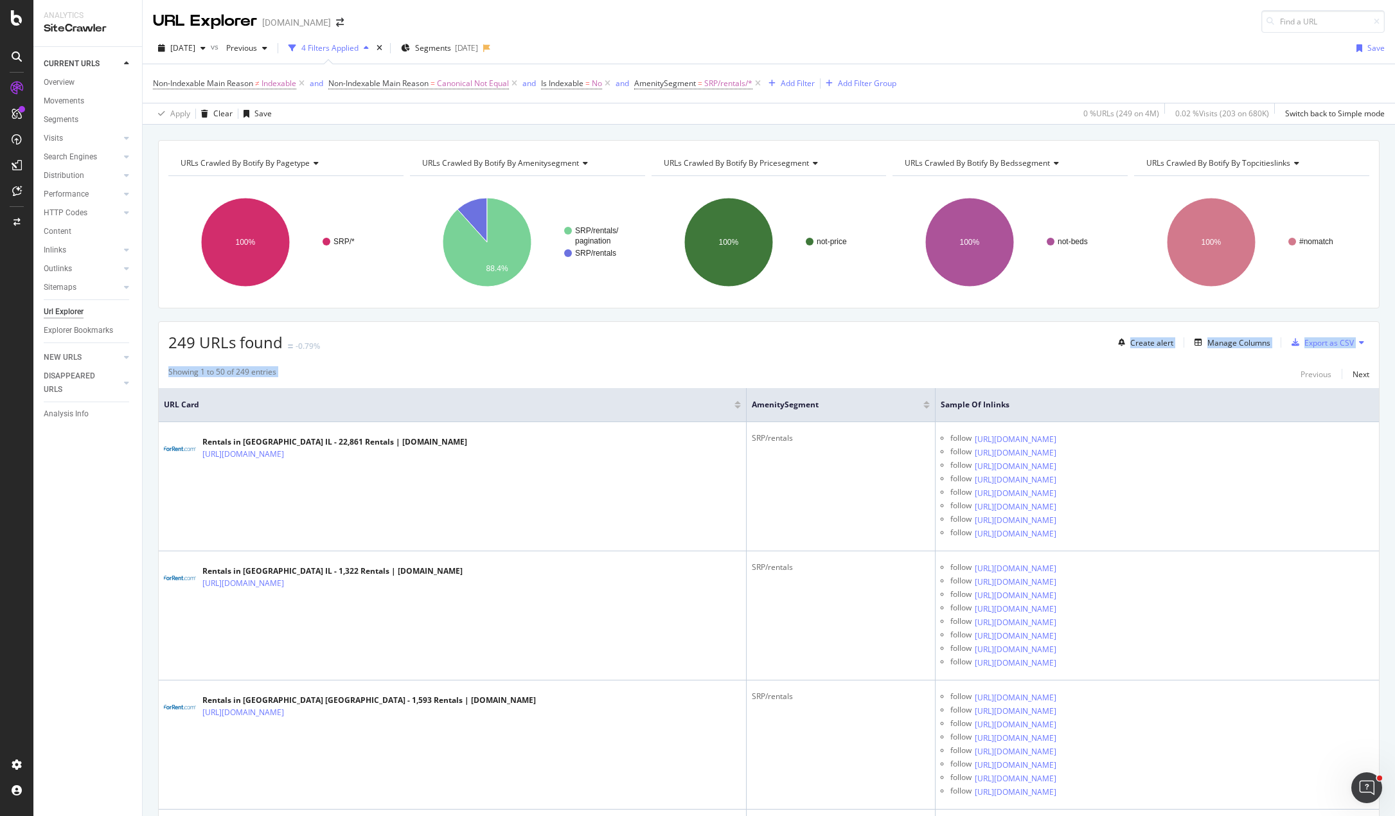
click at [917, 128] on div "URLs Crawled By Botify By pagetype Chart (by Value) Table Expand Export as CSV …" at bounding box center [769, 140] width 1252 height 31
click at [407, 128] on div "URLs Crawled By Botify By pagetype Chart (by Value) Table Expand Export as CSV …" at bounding box center [769, 140] width 1252 height 31
